Goal: Transaction & Acquisition: Obtain resource

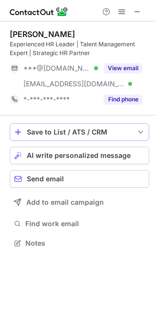
scroll to position [236, 155]
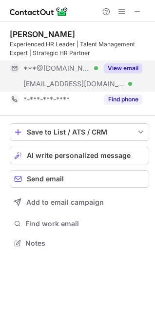
click at [116, 65] on button "View email" at bounding box center [123, 68] width 38 height 10
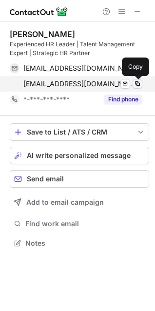
click at [136, 83] on span at bounding box center [137, 84] width 8 height 8
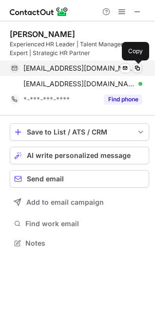
click at [136, 66] on span at bounding box center [137, 68] width 8 height 8
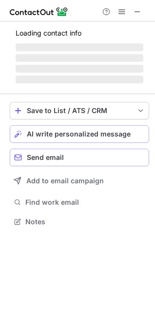
scroll to position [227, 155]
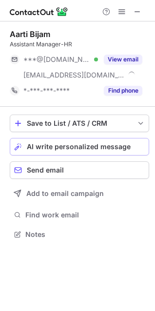
click at [24, 149] on button "AI write personalized message" at bounding box center [79, 147] width 139 height 18
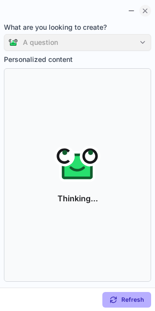
click at [147, 13] on span at bounding box center [145, 11] width 8 height 8
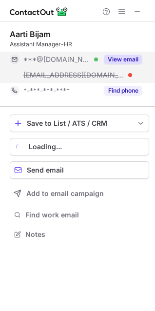
click at [115, 61] on button "View email" at bounding box center [123, 60] width 38 height 10
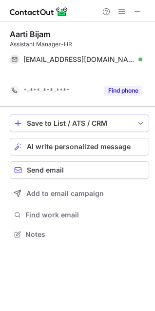
scroll to position [211, 155]
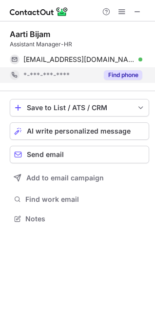
click at [113, 78] on button "Find phone" at bounding box center [123, 75] width 38 height 10
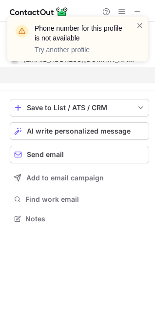
scroll to position [196, 155]
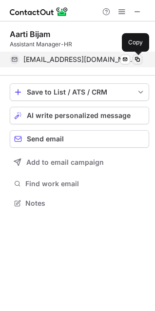
click at [138, 61] on span at bounding box center [137, 59] width 8 height 8
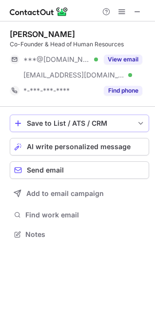
scroll to position [227, 155]
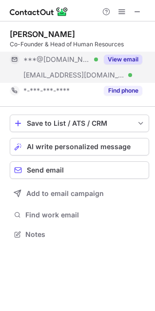
click at [110, 55] on button "View email" at bounding box center [123, 60] width 38 height 10
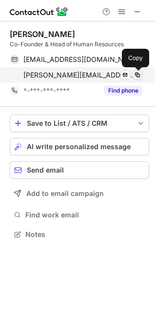
click at [139, 73] on span at bounding box center [137, 75] width 8 height 8
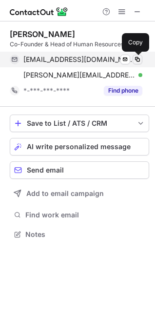
click at [134, 60] on span at bounding box center [137, 59] width 8 height 8
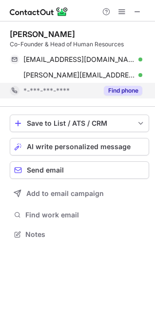
click at [114, 91] on button "Find phone" at bounding box center [123, 91] width 38 height 10
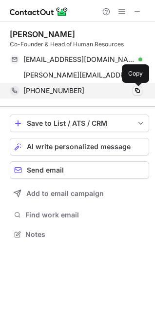
click at [138, 92] on span at bounding box center [137, 91] width 8 height 8
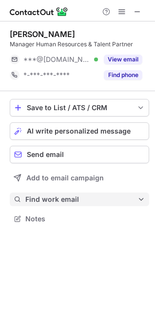
scroll to position [4, 4]
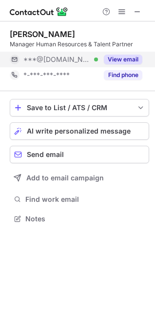
click at [125, 58] on button "View email" at bounding box center [123, 60] width 38 height 10
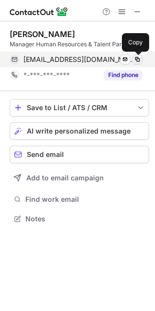
click at [137, 62] on span at bounding box center [137, 59] width 8 height 8
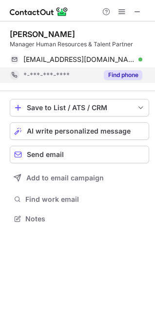
click at [109, 77] on button "Find phone" at bounding box center [123, 75] width 38 height 10
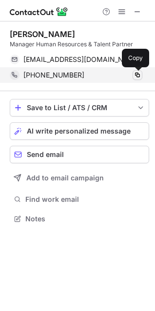
click at [140, 76] on span at bounding box center [137, 75] width 8 height 8
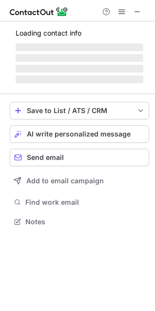
scroll to position [220, 155]
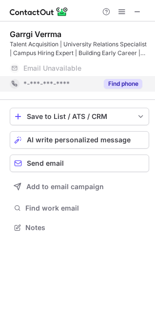
click at [122, 83] on button "Find phone" at bounding box center [123, 84] width 38 height 10
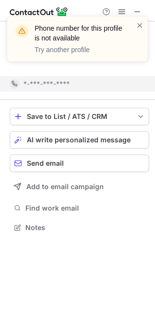
scroll to position [204, 155]
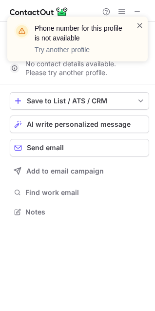
click at [140, 28] on span at bounding box center [140, 25] width 8 height 10
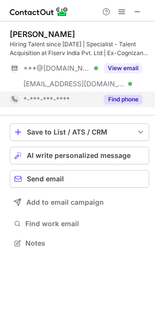
scroll to position [236, 155]
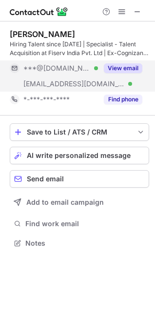
click at [125, 63] on div "View email" at bounding box center [120, 68] width 44 height 16
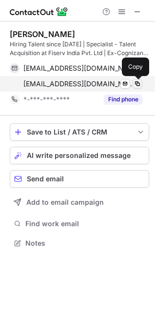
click at [136, 84] on span at bounding box center [137, 84] width 8 height 8
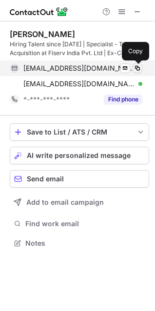
click at [135, 69] on span at bounding box center [137, 68] width 8 height 8
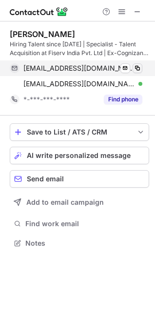
click at [140, 69] on span at bounding box center [137, 68] width 8 height 8
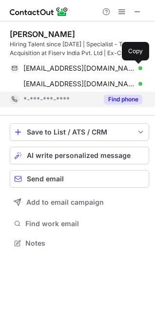
click at [106, 99] on button "Find phone" at bounding box center [123, 99] width 38 height 10
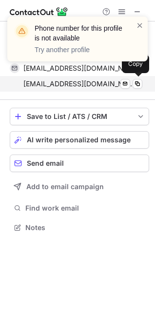
scroll to position [220, 155]
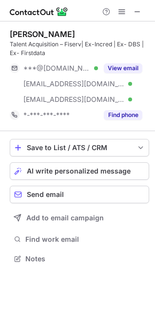
scroll to position [251, 155]
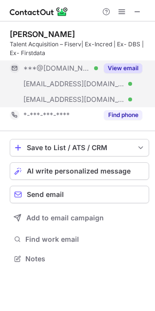
click at [115, 67] on button "View email" at bounding box center [123, 68] width 38 height 10
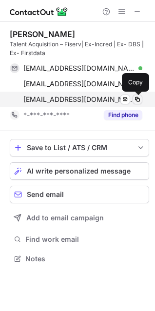
click at [134, 101] on span at bounding box center [137, 99] width 8 height 8
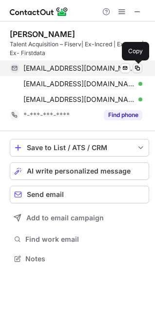
click at [136, 70] on span at bounding box center [137, 68] width 8 height 8
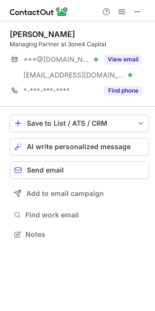
scroll to position [227, 155]
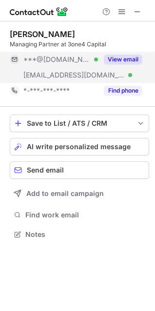
click at [113, 57] on button "View email" at bounding box center [123, 60] width 38 height 10
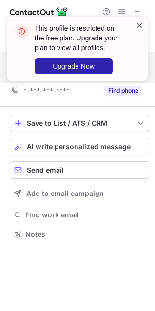
click at [140, 27] on span at bounding box center [140, 25] width 8 height 10
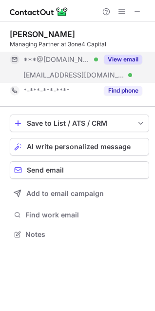
click at [114, 52] on div "View email" at bounding box center [120, 60] width 44 height 16
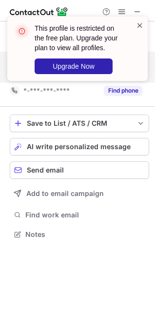
click at [142, 23] on span at bounding box center [140, 25] width 8 height 10
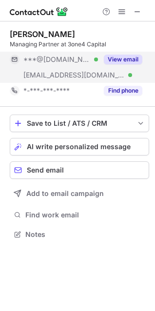
click at [122, 62] on button "View email" at bounding box center [123, 60] width 38 height 10
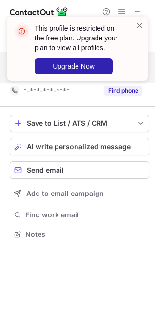
click at [142, 30] on div at bounding box center [140, 48] width 8 height 56
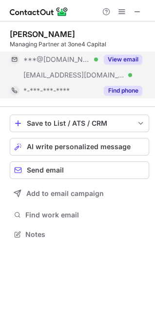
click at [118, 83] on div "Find phone" at bounding box center [120, 91] width 44 height 16
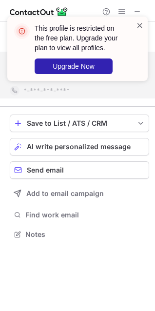
click at [136, 26] on span at bounding box center [140, 25] width 8 height 10
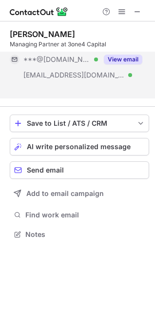
scroll to position [211, 155]
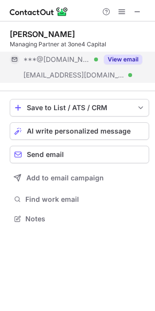
click at [137, 26] on div "[PERSON_NAME] Managing Partner at 3one4 Capital ***@[DOMAIN_NAME] Verified [EMA…" at bounding box center [79, 56] width 139 height 70
click at [135, 14] on span at bounding box center [137, 12] width 8 height 8
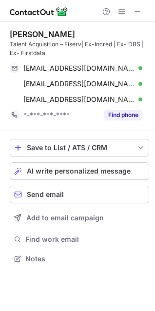
scroll to position [251, 155]
